Goal: Task Accomplishment & Management: Manage account settings

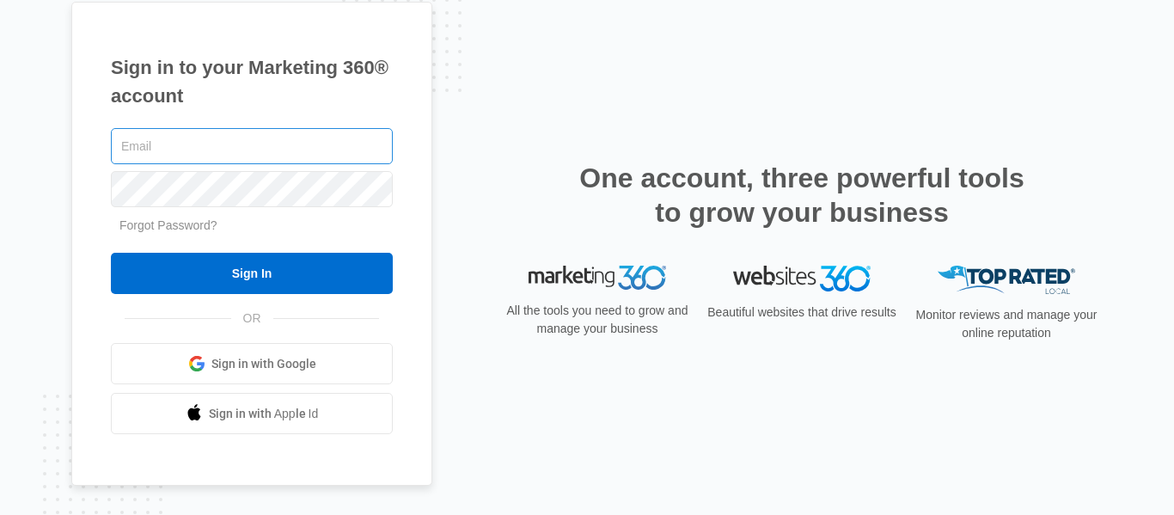
click at [218, 150] on input "text" at bounding box center [252, 146] width 282 height 36
click at [75, 275] on div "Sign in to your Marketing 360® account Forgot Password? Sign In OR Sign in with…" at bounding box center [251, 244] width 361 height 485
click at [168, 221] on link "Forgot Password?" at bounding box center [168, 225] width 98 height 14
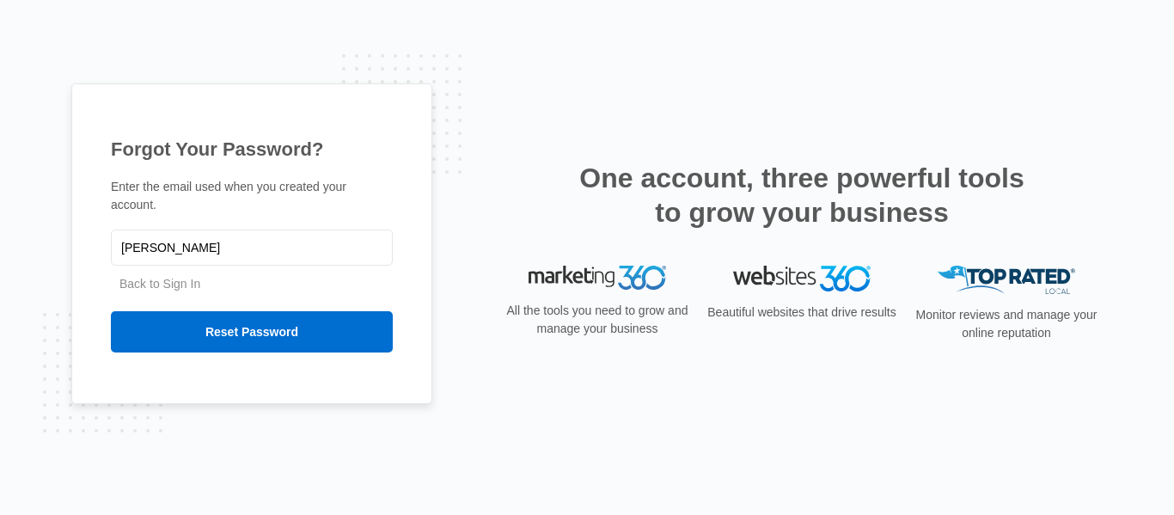
type input "[PERSON_NAME][EMAIL_ADDRESS][DOMAIN_NAME]"
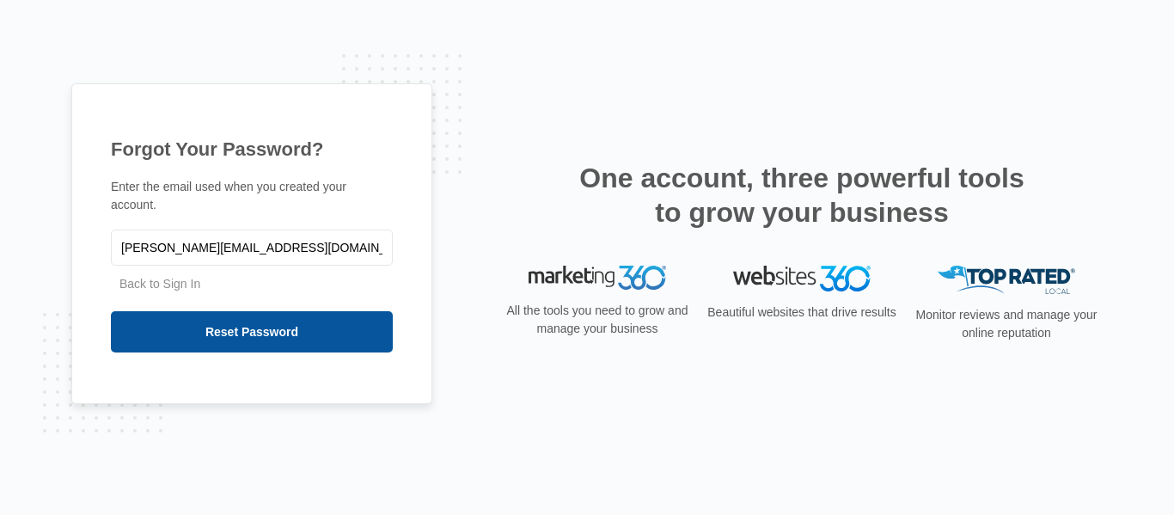
click at [231, 316] on input "Reset Password" at bounding box center [252, 331] width 282 height 41
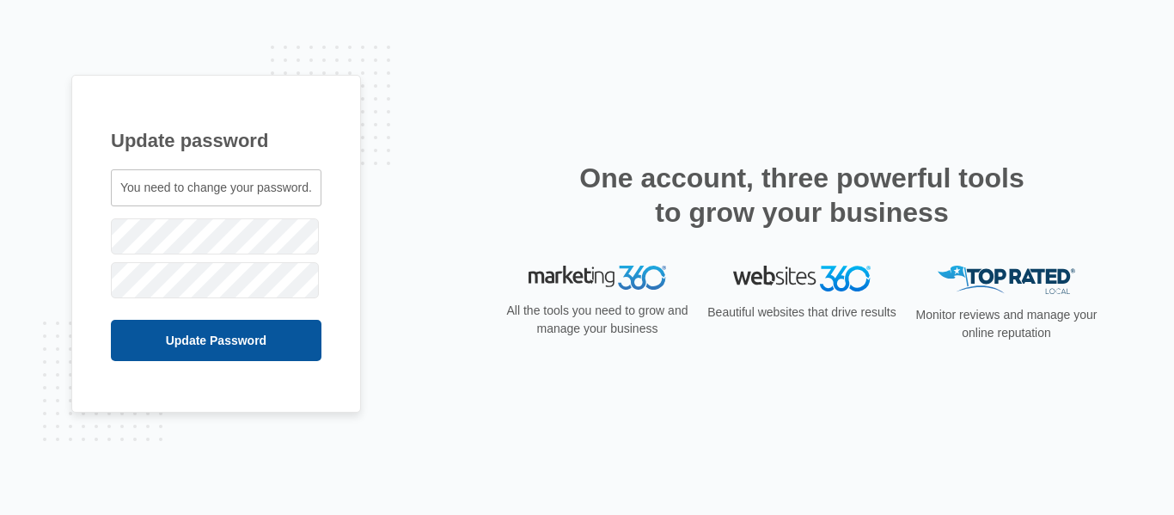
click at [217, 337] on input "Update Password" at bounding box center [216, 340] width 210 height 41
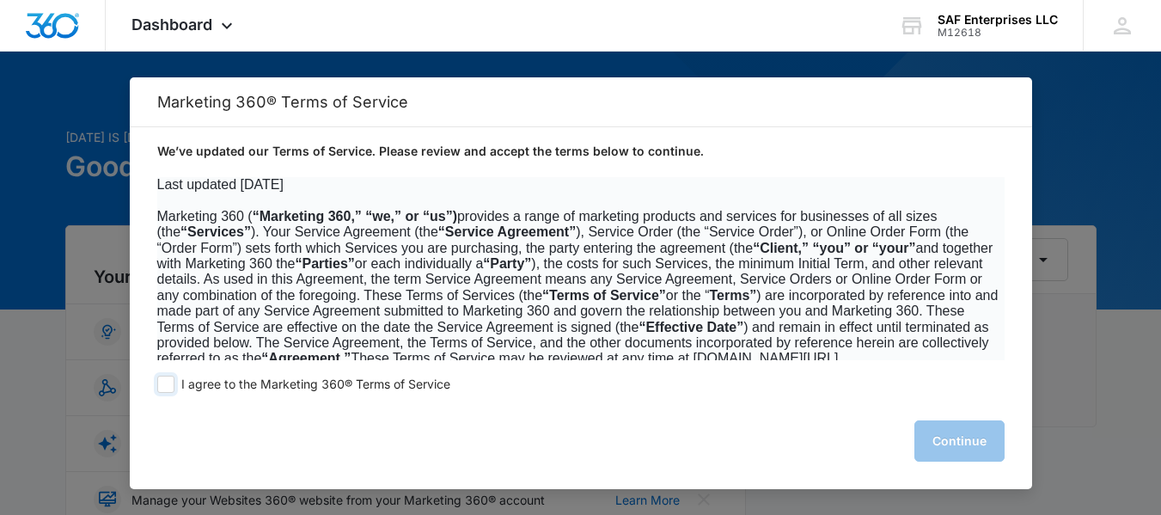
click at [170, 383] on span at bounding box center [165, 383] width 17 height 17
click at [170, 383] on input "I agree to the Marketing 360® Terms of Service" at bounding box center [165, 383] width 17 height 17
checkbox input "true"
click at [972, 442] on button "Continue" at bounding box center [959, 440] width 90 height 41
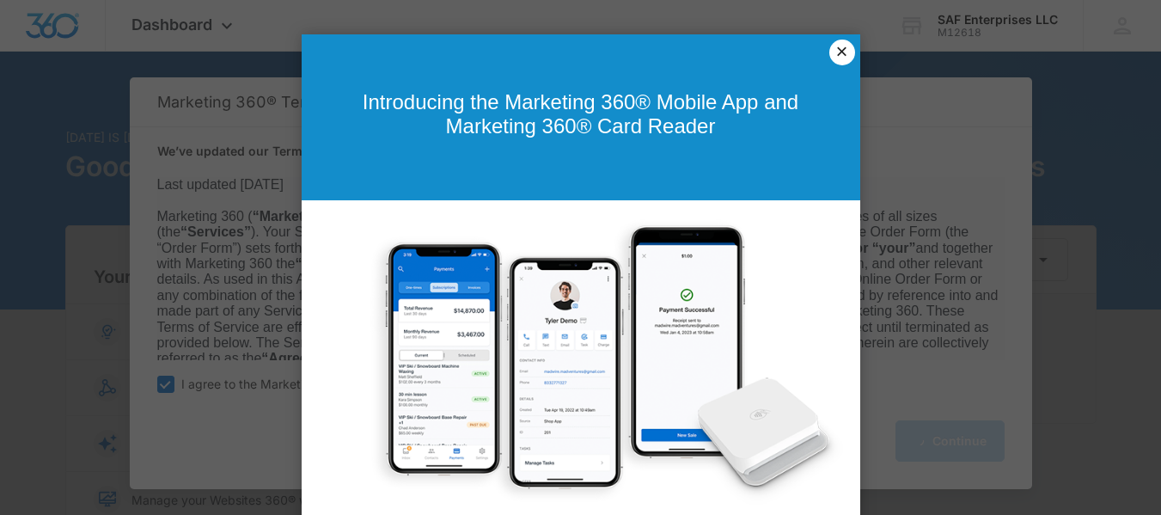
click at [835, 50] on link "×" at bounding box center [842, 53] width 26 height 26
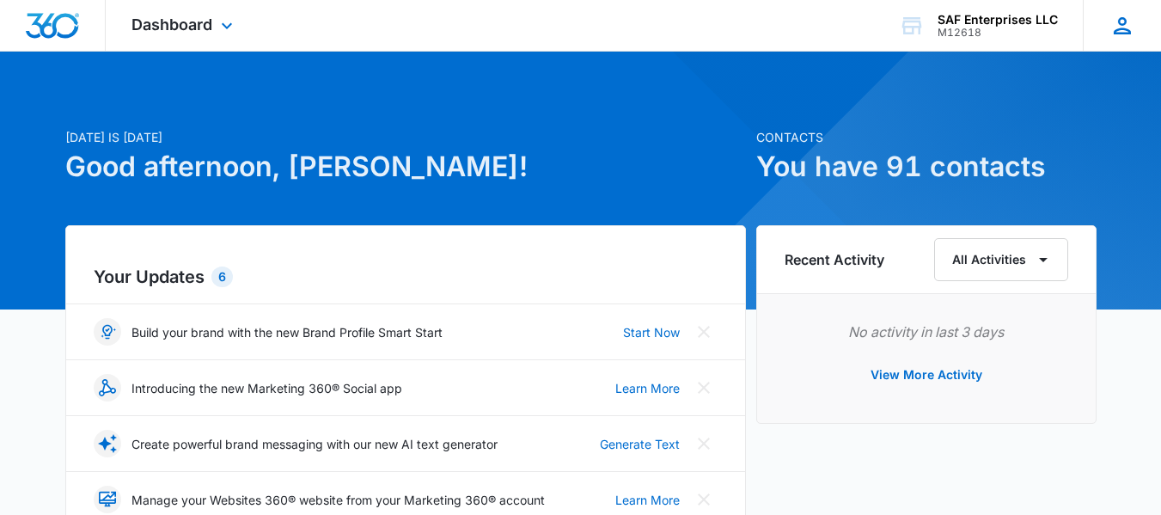
click at [1125, 21] on icon at bounding box center [1121, 25] width 17 height 17
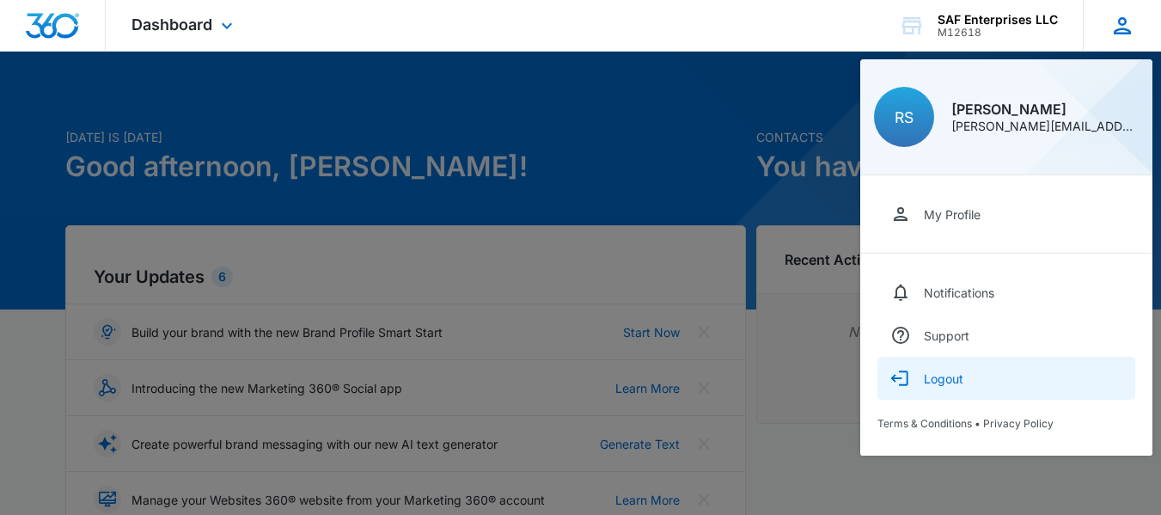
click at [939, 383] on div "Logout" at bounding box center [944, 378] width 40 height 15
